Goal: Information Seeking & Learning: Learn about a topic

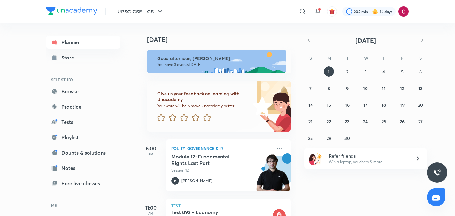
click at [296, 133] on div "Today Good afternoon, Gargi You have 3 events today Give us your feedback on le…" at bounding box center [295, 119] width 315 height 193
click at [293, 132] on div "Today Good afternoon, Gargi You have 3 events today Give us your feedback on le…" at bounding box center [217, 119] width 158 height 193
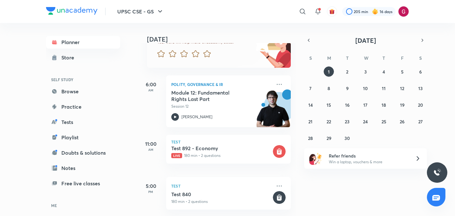
scroll to position [64, 0]
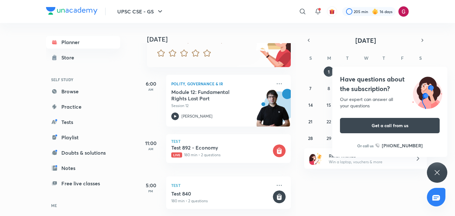
click at [291, 127] on div "Today Good afternoon, Gargi You have 3 events today Give us your feedback on le…" at bounding box center [217, 119] width 158 height 193
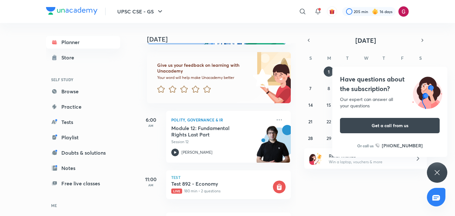
scroll to position [0, 0]
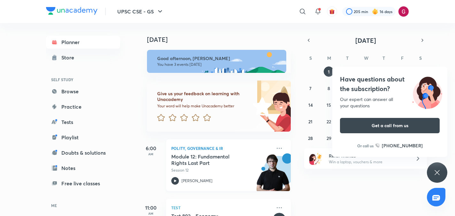
click at [175, 156] on h5 "Module 12: Fundamental Rights Last Part" at bounding box center [210, 159] width 79 height 13
